Goal: Task Accomplishment & Management: Complete application form

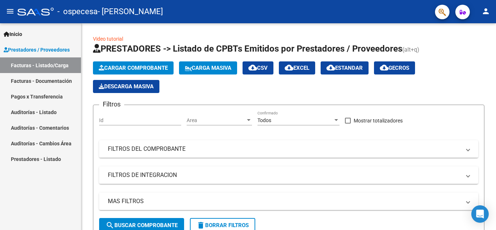
click at [485, 12] on mat-icon "person" at bounding box center [486, 11] width 9 height 9
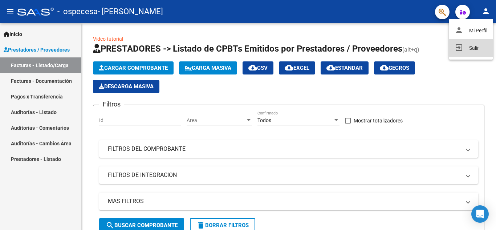
click at [474, 52] on button "exit_to_app Salir" at bounding box center [471, 47] width 44 height 17
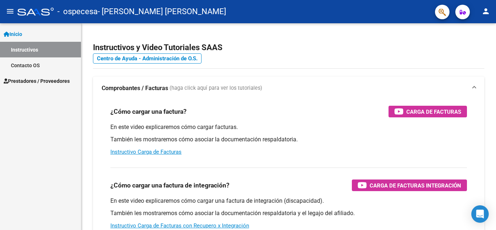
click at [44, 87] on link "Prestadores / Proveedores" at bounding box center [40, 81] width 81 height 16
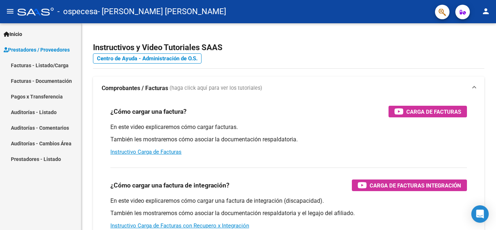
click at [49, 80] on link "Facturas - Documentación" at bounding box center [40, 81] width 81 height 16
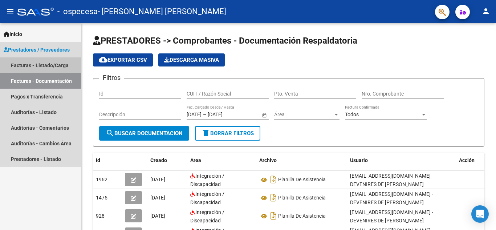
click at [48, 63] on link "Facturas - Listado/Carga" at bounding box center [40, 65] width 81 height 16
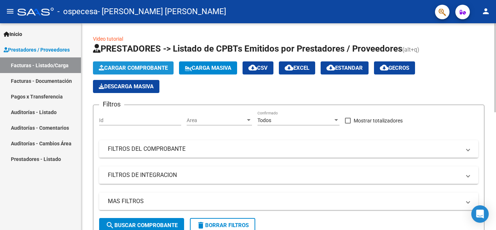
click at [126, 68] on span "Cargar Comprobante" at bounding box center [133, 68] width 69 height 7
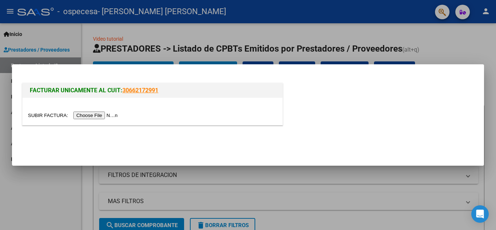
click at [106, 115] on input "file" at bounding box center [74, 115] width 92 height 8
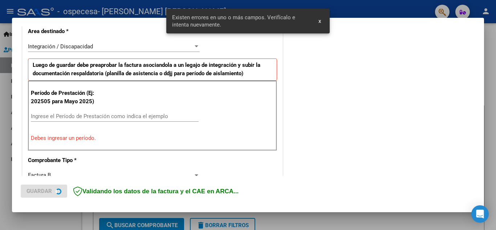
scroll to position [165, 0]
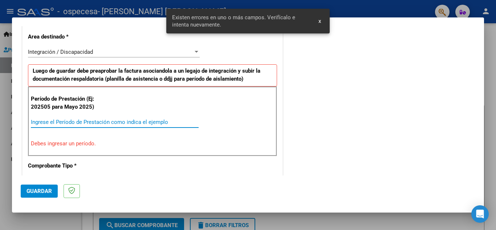
click at [137, 123] on input "Ingrese el Período de Prestación como indica el ejemplo" at bounding box center [115, 122] width 168 height 7
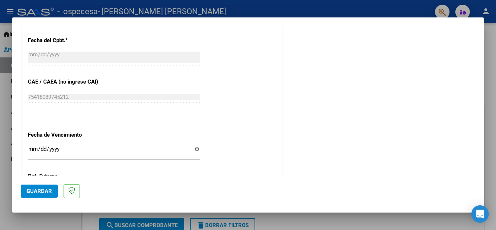
scroll to position [455, 0]
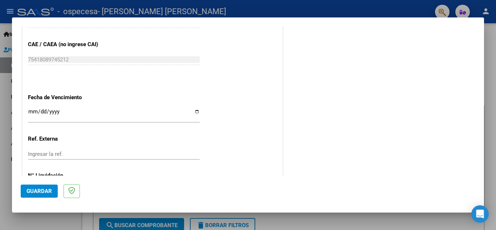
type input "202509"
click at [192, 111] on input "Ingresar la fecha" at bounding box center [114, 115] width 172 height 12
type input "[DATE]"
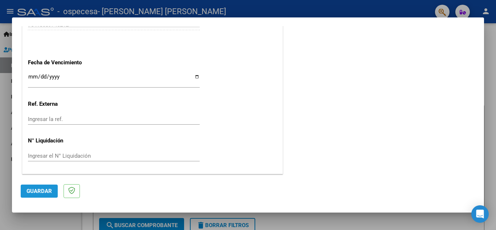
click at [44, 192] on span "Guardar" at bounding box center [39, 191] width 25 height 7
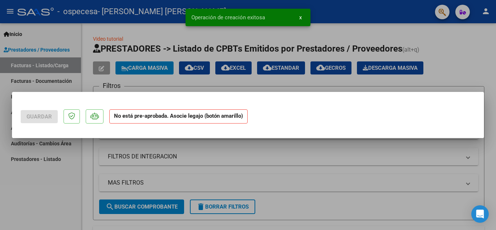
scroll to position [0, 0]
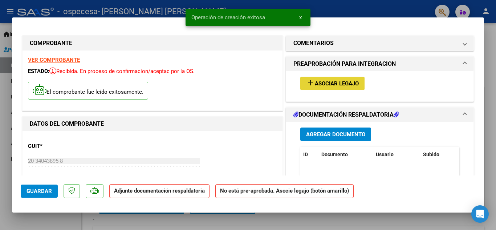
click at [319, 84] on span "Asociar Legajo" at bounding box center [337, 83] width 44 height 7
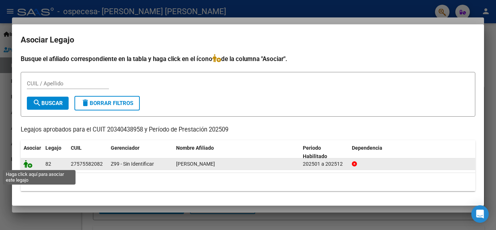
click at [26, 165] on icon at bounding box center [28, 164] width 9 height 8
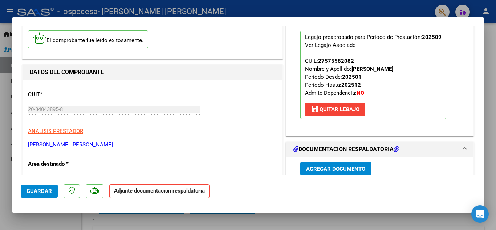
scroll to position [109, 0]
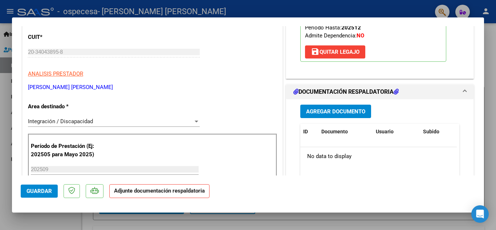
click at [336, 111] on span "Agregar Documento" at bounding box center [335, 111] width 59 height 7
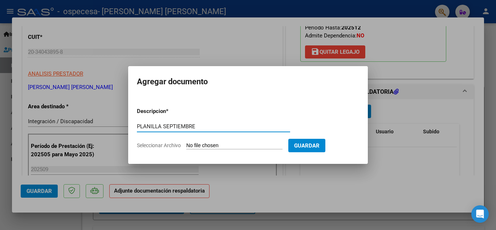
type input "PLANILLA SEPTIEMBRE"
click at [207, 144] on input "Seleccionar Archivo" at bounding box center [234, 145] width 96 height 7
type input "C:\fakepath\[PERSON_NAME] ASISTENCIA SEPTIEMBRE 2025.pdf"
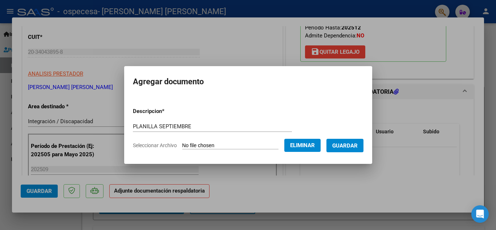
click at [345, 143] on span "Guardar" at bounding box center [344, 145] width 25 height 7
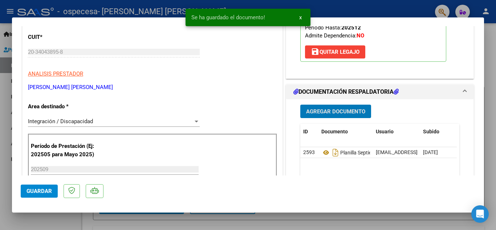
click at [33, 192] on span "Guardar" at bounding box center [39, 191] width 25 height 7
click at [478, 9] on div at bounding box center [248, 115] width 496 height 230
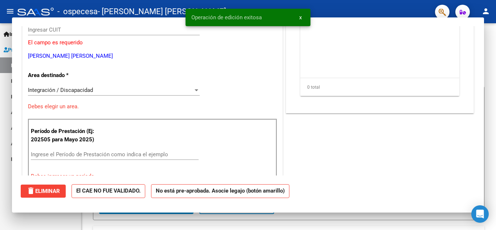
scroll to position [0, 0]
